Goal: Task Accomplishment & Management: Use online tool/utility

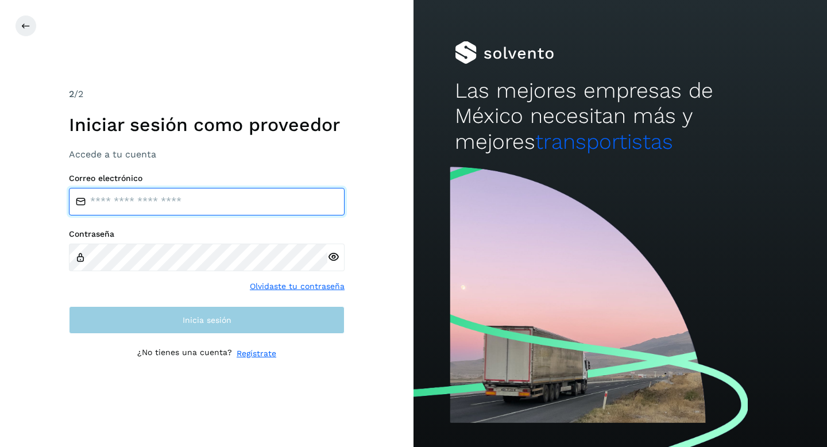
type input "**********"
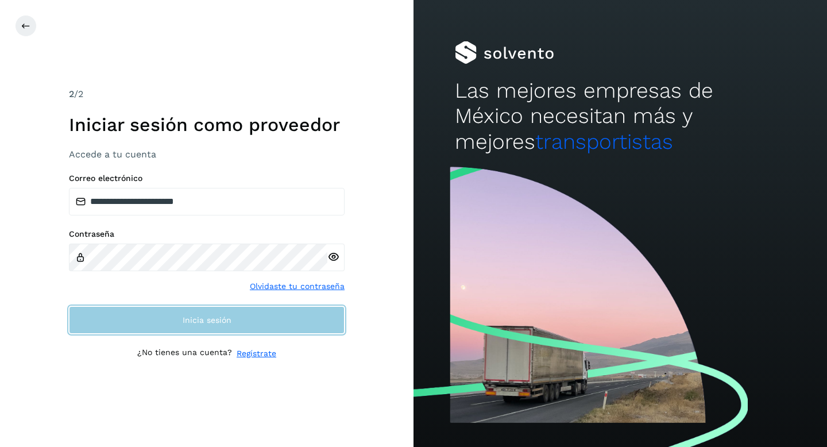
click at [245, 317] on button "Inicia sesión" at bounding box center [207, 320] width 276 height 28
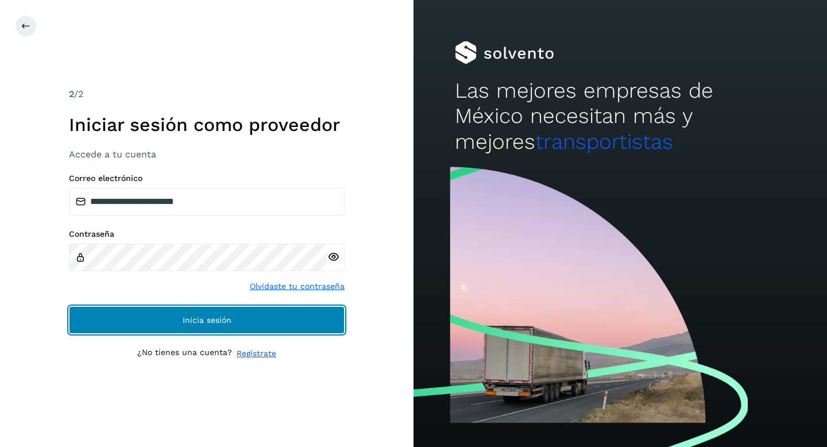
click at [245, 317] on button "Inicia sesión" at bounding box center [207, 320] width 276 height 28
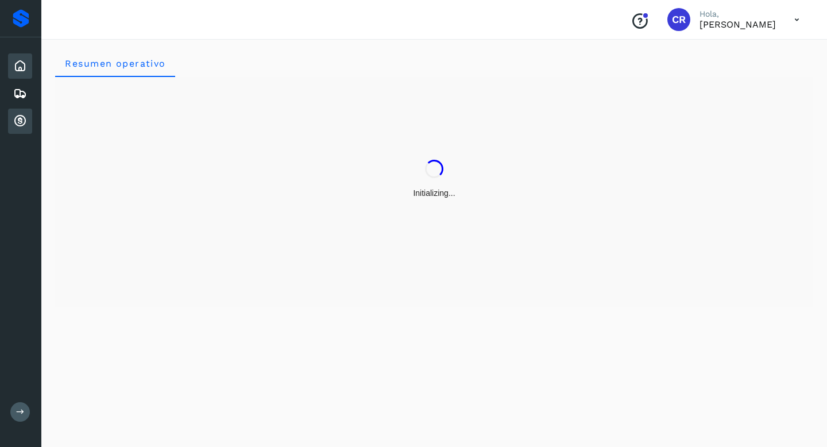
click at [17, 124] on icon at bounding box center [20, 121] width 14 height 14
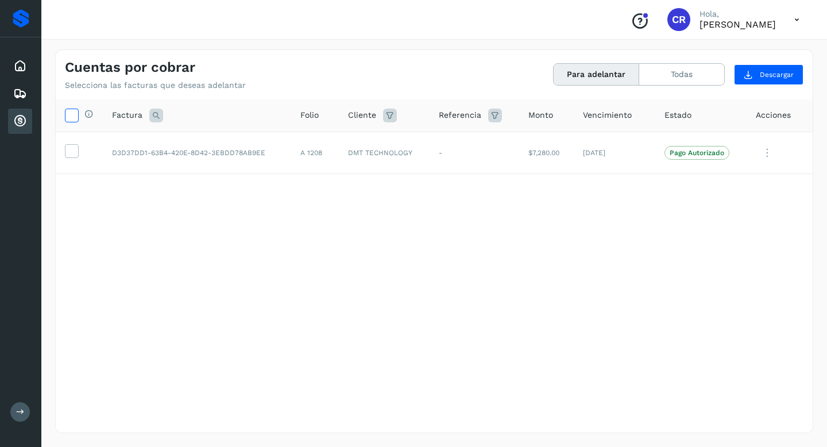
click at [71, 115] on icon at bounding box center [71, 115] width 12 height 12
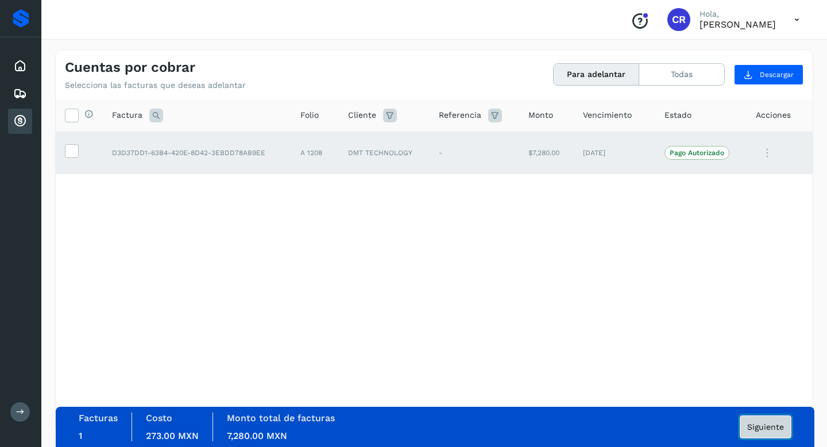
click at [766, 426] on span "Siguiente" at bounding box center [765, 427] width 37 height 8
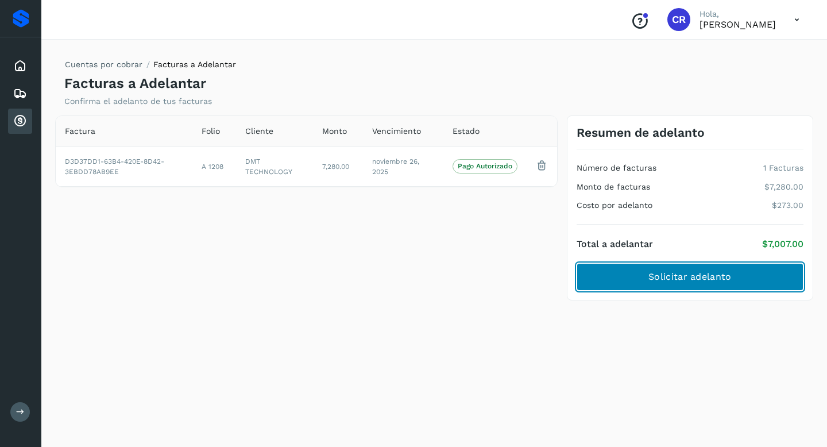
click at [691, 268] on button "Solicitar adelanto" at bounding box center [690, 277] width 227 height 28
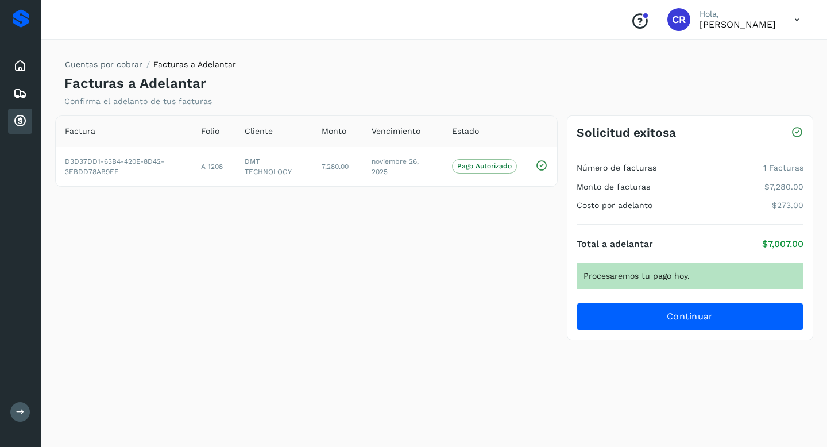
click at [687, 331] on div "Solicitud exitosa Número de facturas 1 Facturas Monto de facturas $7,280.00 Cos…" at bounding box center [690, 227] width 246 height 225
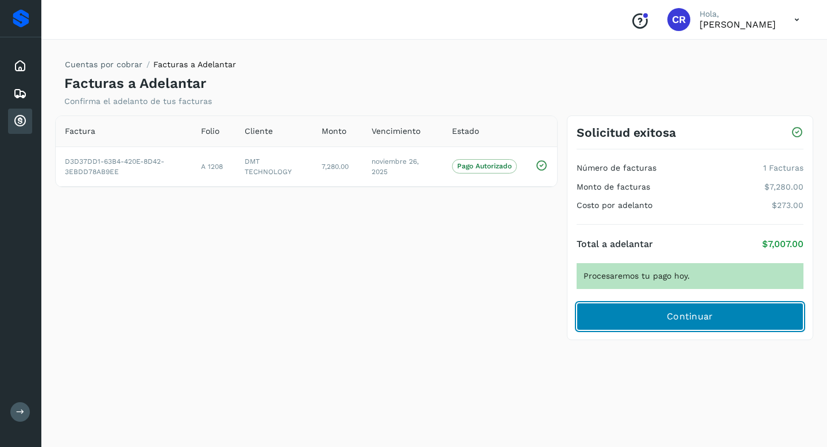
click at [683, 317] on span "Continuar" at bounding box center [690, 316] width 47 height 13
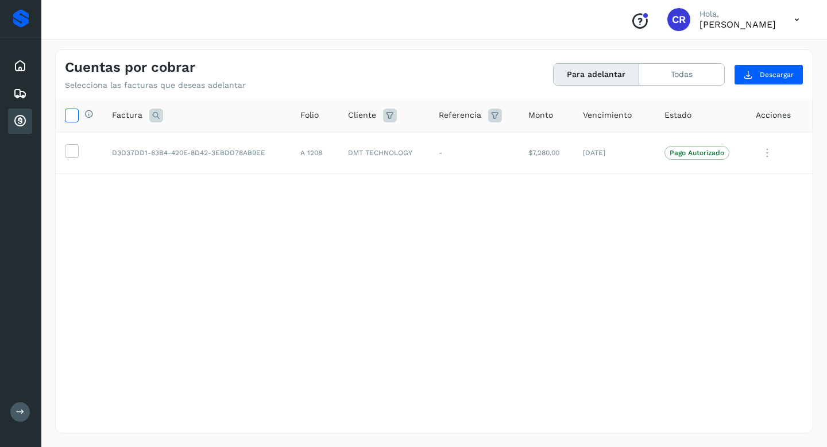
click at [77, 117] on icon at bounding box center [71, 115] width 12 height 12
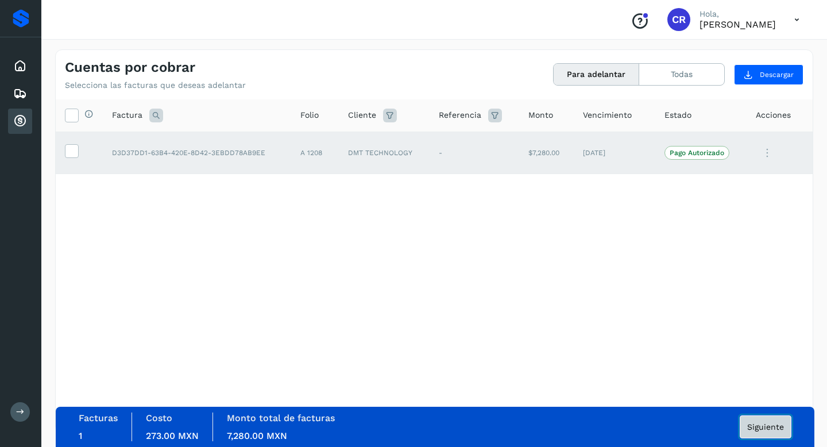
click at [764, 423] on span "Siguiente" at bounding box center [765, 427] width 37 height 8
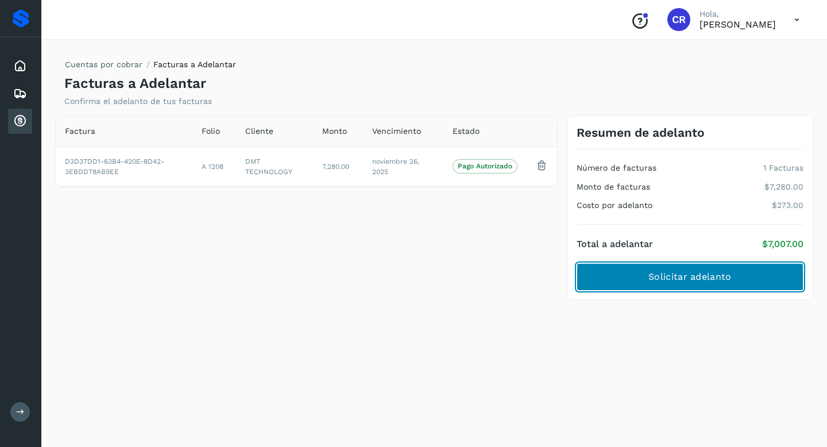
click at [692, 280] on span "Solicitar adelanto" at bounding box center [689, 276] width 83 height 13
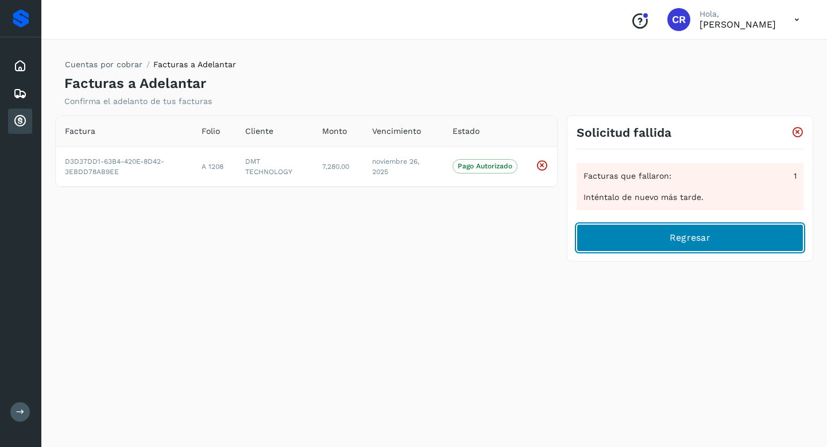
click at [590, 234] on button "Regresar" at bounding box center [690, 238] width 227 height 28
